Goal: Information Seeking & Learning: Find specific page/section

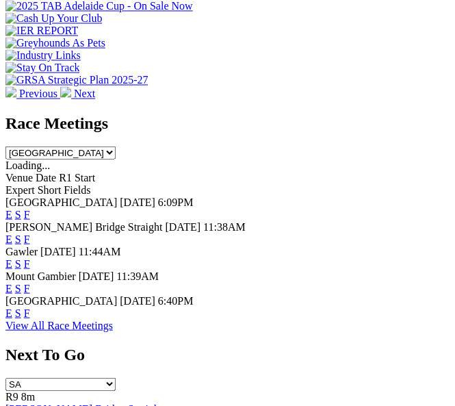
scroll to position [599, 0]
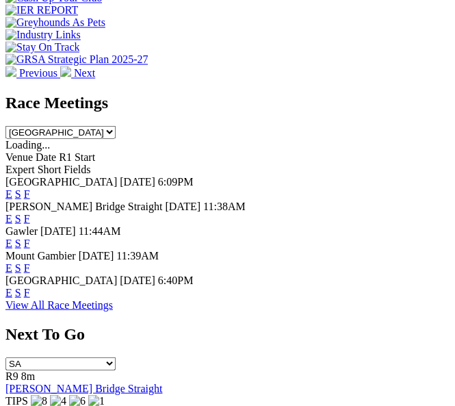
click at [30, 237] on link "F" at bounding box center [27, 243] width 6 height 12
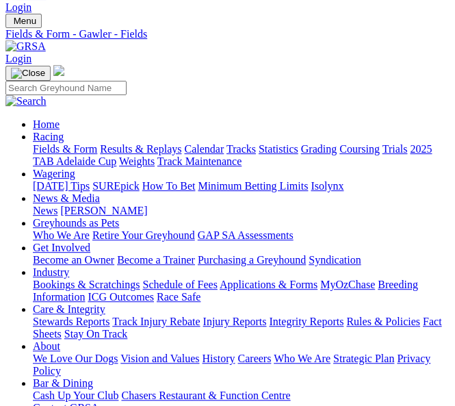
scroll to position [49, 0]
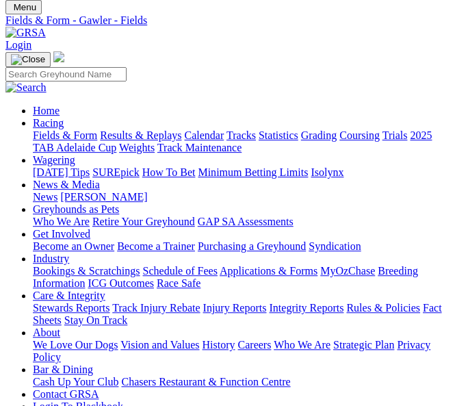
scroll to position [0, 0]
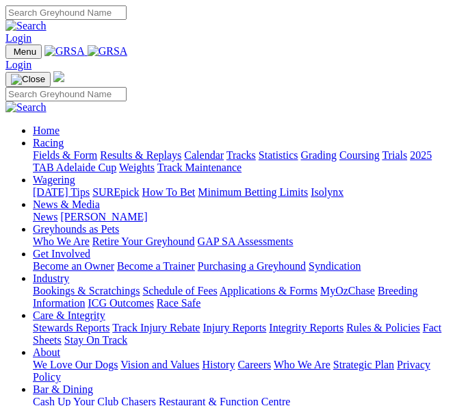
scroll to position [599, 0]
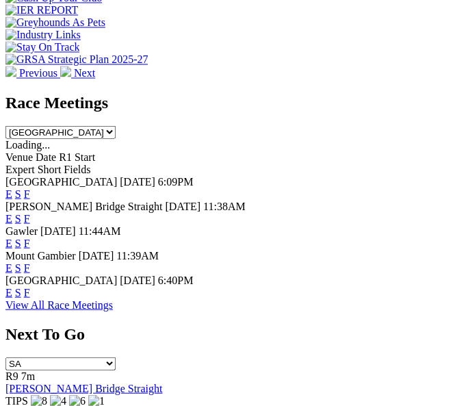
click at [30, 286] on link "F" at bounding box center [27, 292] width 6 height 12
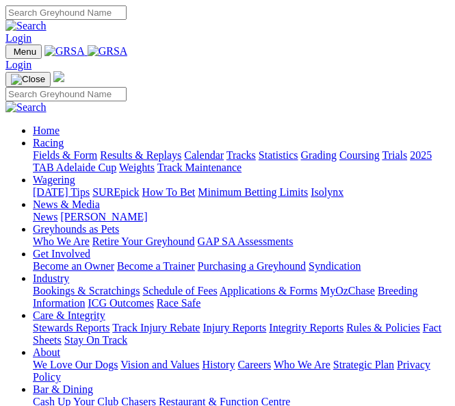
scroll to position [599, 0]
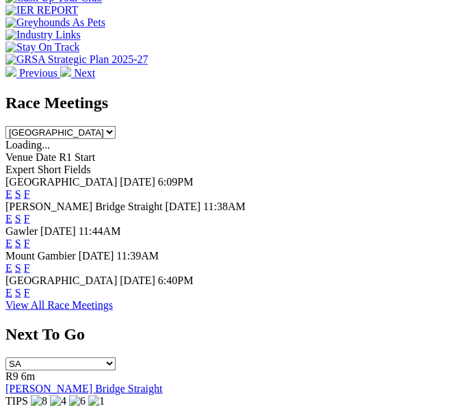
click at [30, 261] on link "F" at bounding box center [27, 267] width 6 height 12
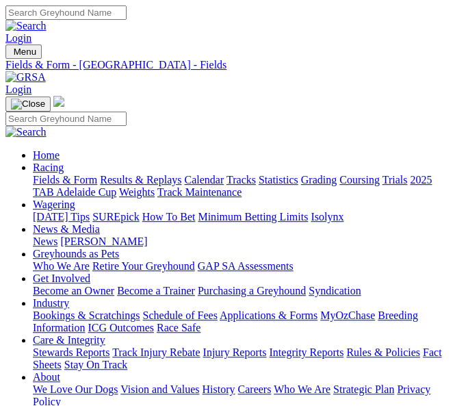
scroll to position [0, 83]
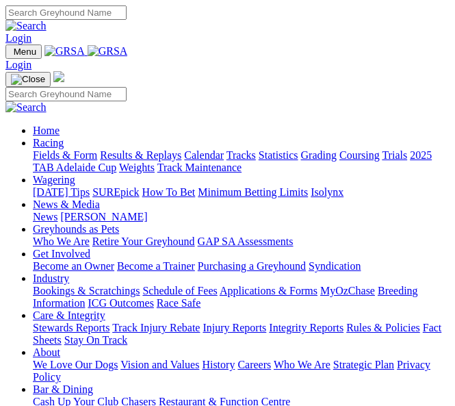
scroll to position [599, 0]
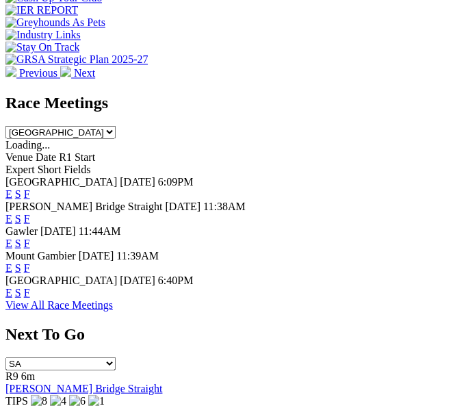
click at [30, 237] on link "F" at bounding box center [27, 243] width 6 height 12
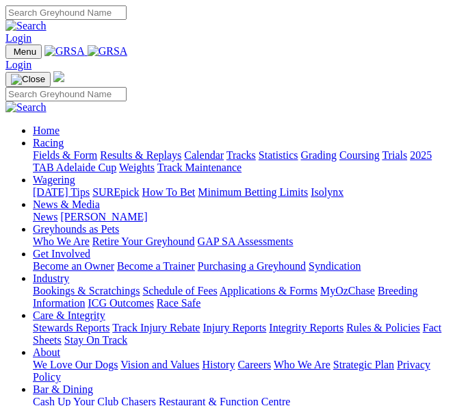
scroll to position [599, 0]
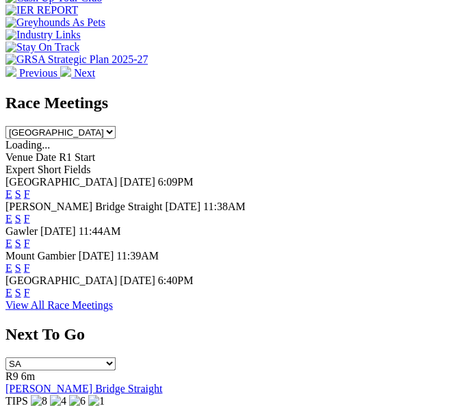
click at [30, 212] on link "F" at bounding box center [27, 218] width 6 height 12
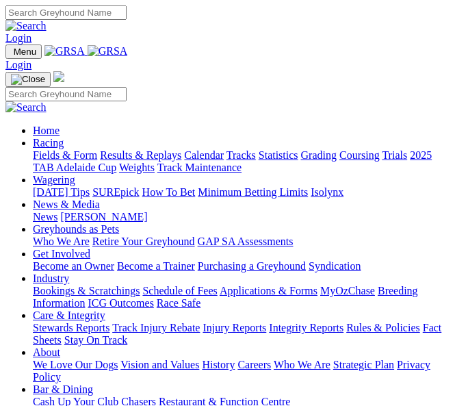
scroll to position [599, 0]
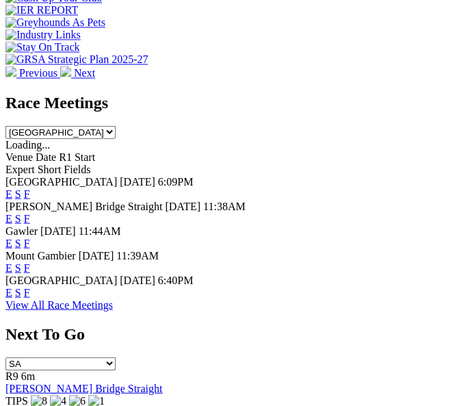
click at [30, 286] on link "F" at bounding box center [27, 292] width 6 height 12
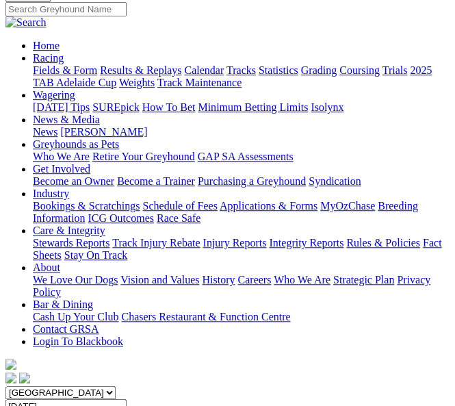
scroll to position [82, 0]
